Goal: Task Accomplishment & Management: Manage account settings

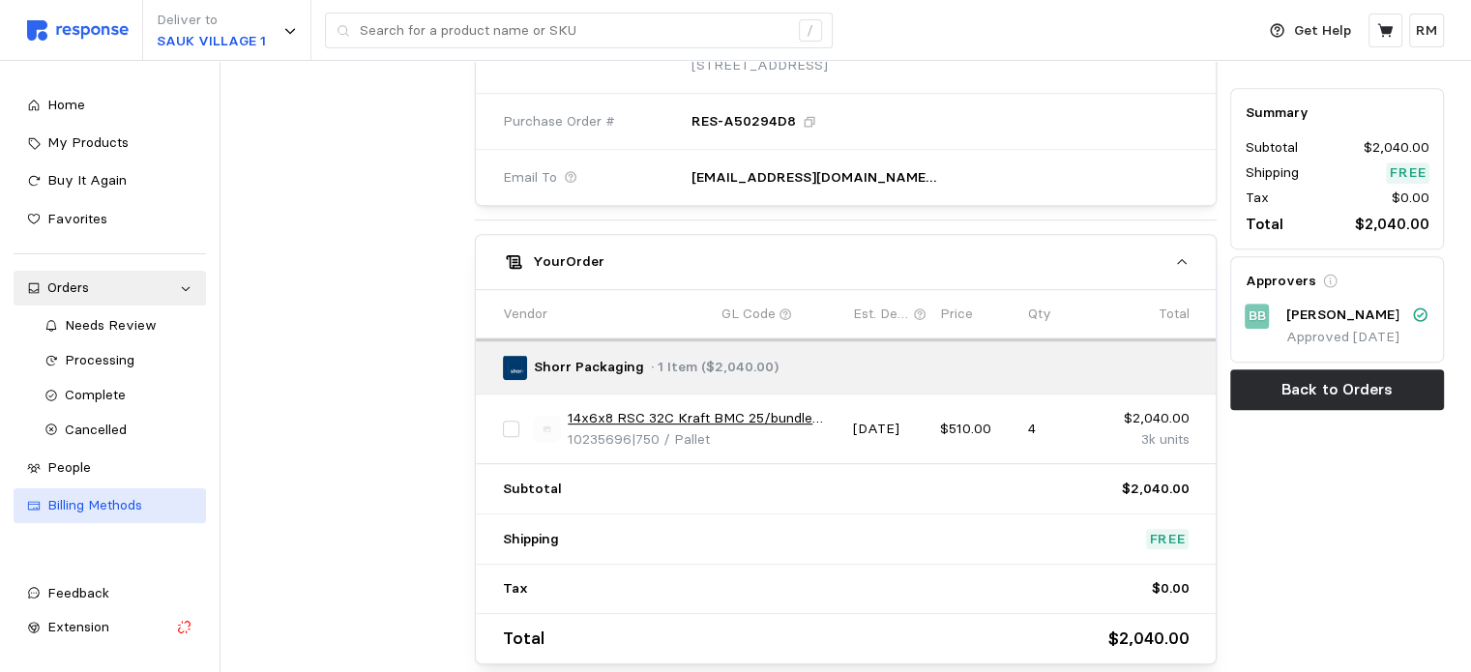
scroll to position [885, 0]
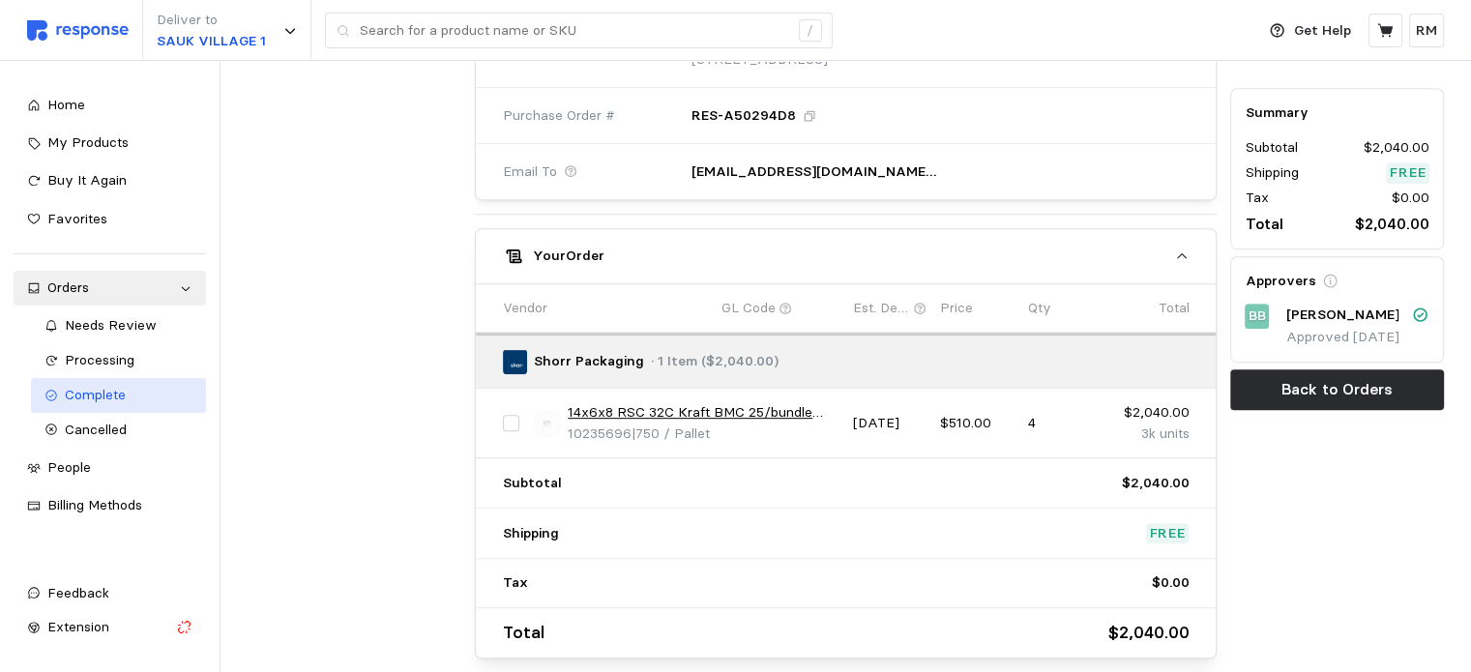
click at [108, 396] on span "Complete" at bounding box center [95, 394] width 61 height 17
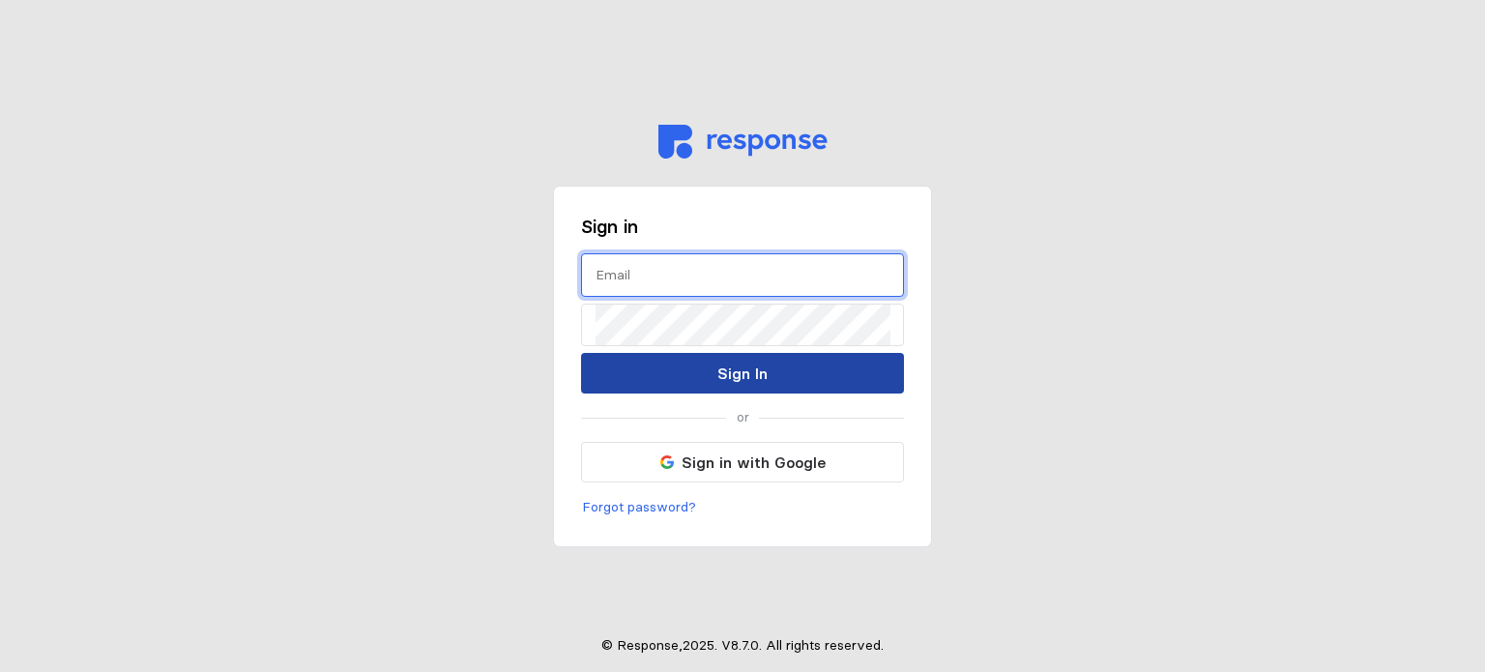
type input "[EMAIL_ADDRESS][DOMAIN_NAME]"
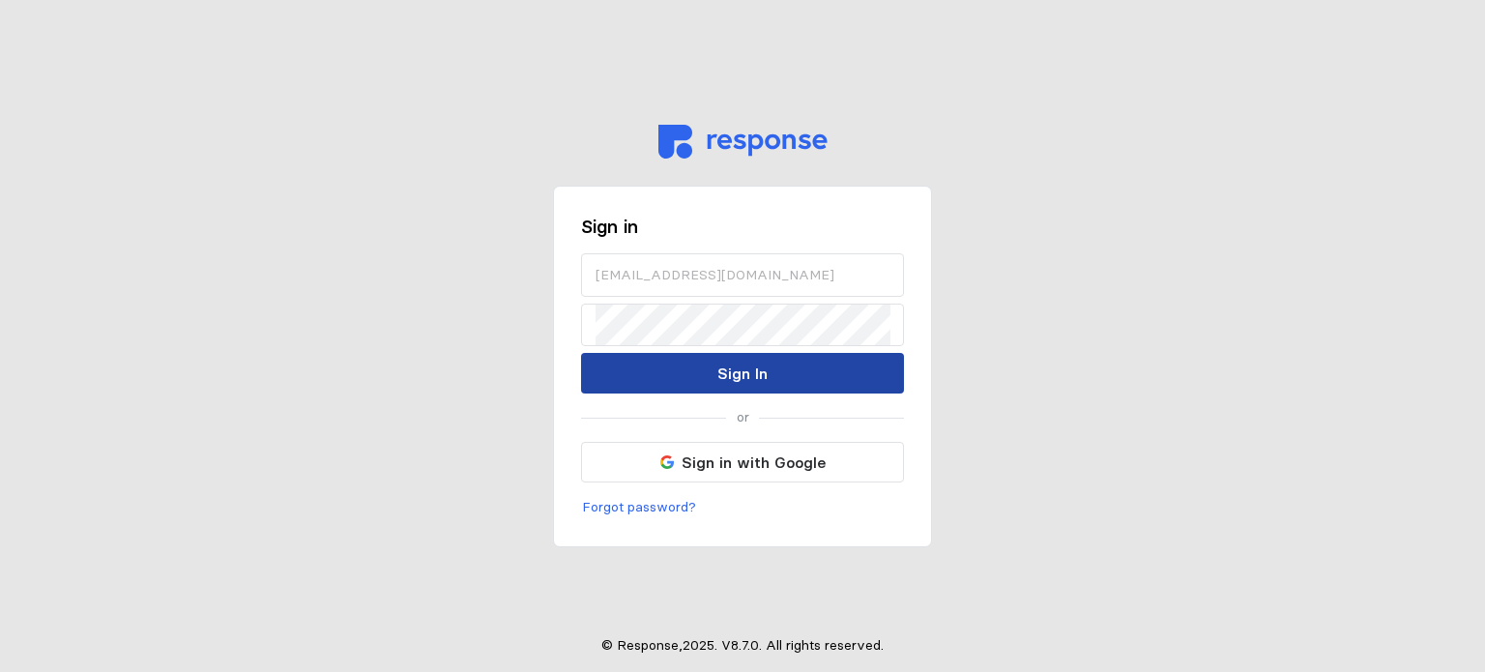
click at [664, 382] on button "Sign In" at bounding box center [742, 373] width 323 height 41
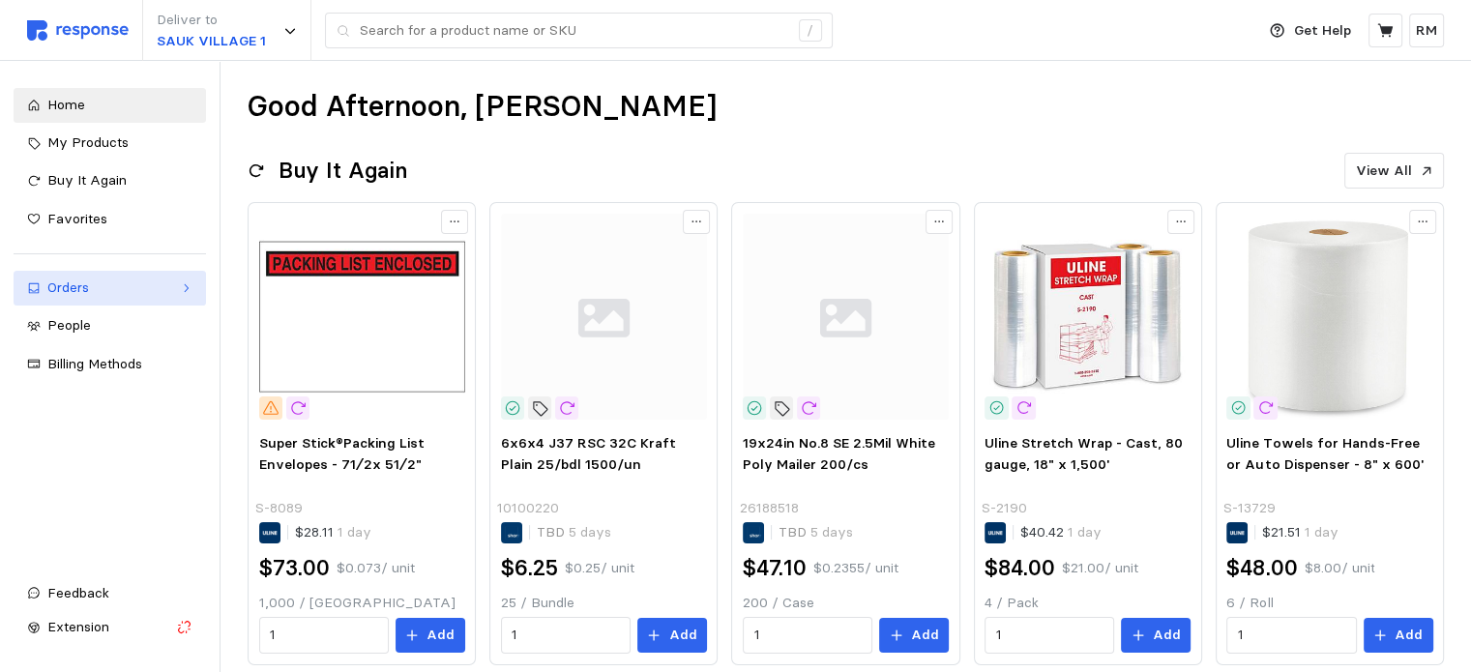
click at [129, 293] on div "Orders" at bounding box center [109, 288] width 125 height 21
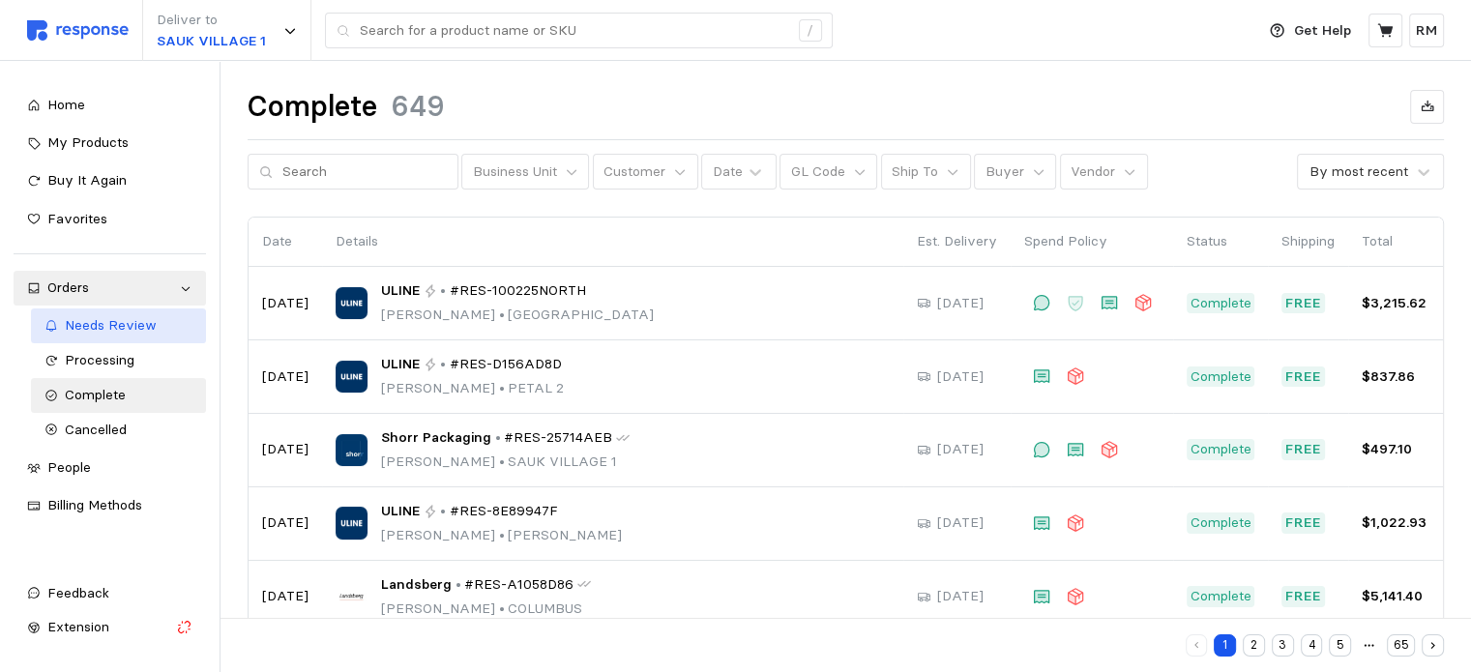
click at [116, 335] on div "Needs Review" at bounding box center [129, 325] width 129 height 21
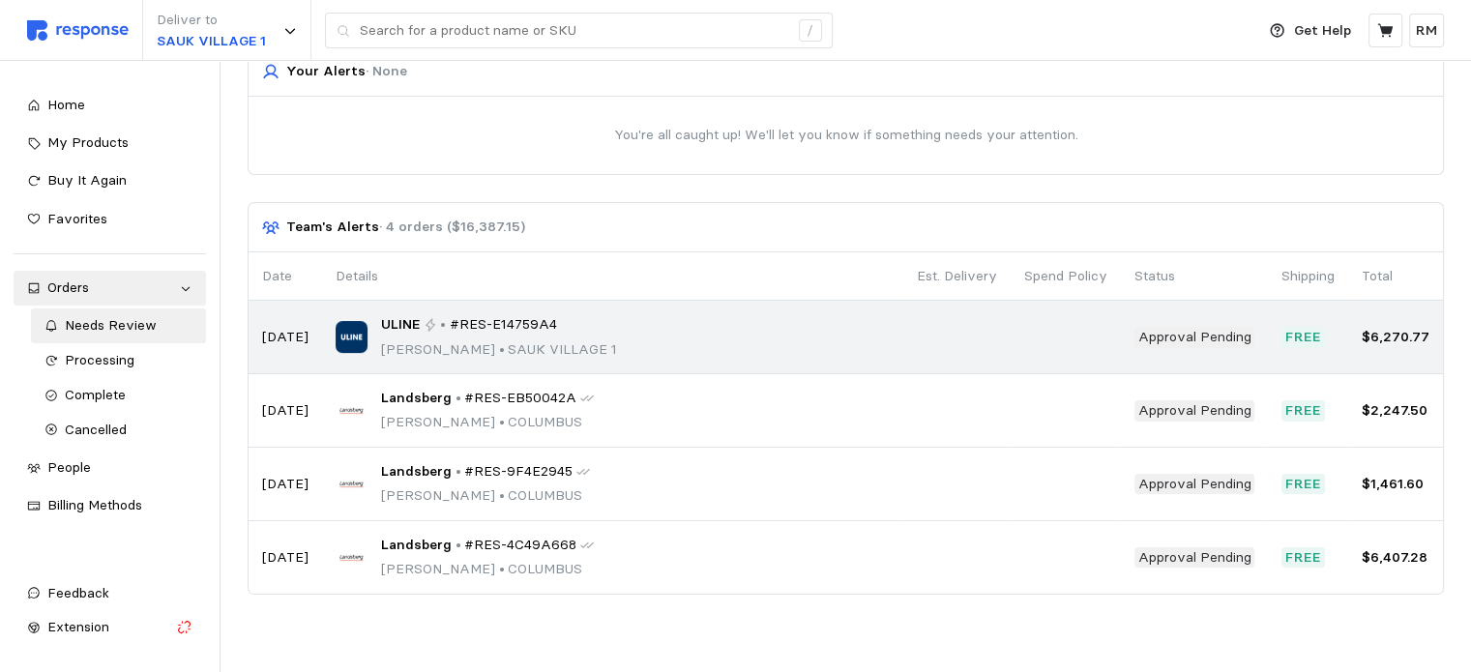
scroll to position [171, 0]
